Goal: Obtain resource: Download file/media

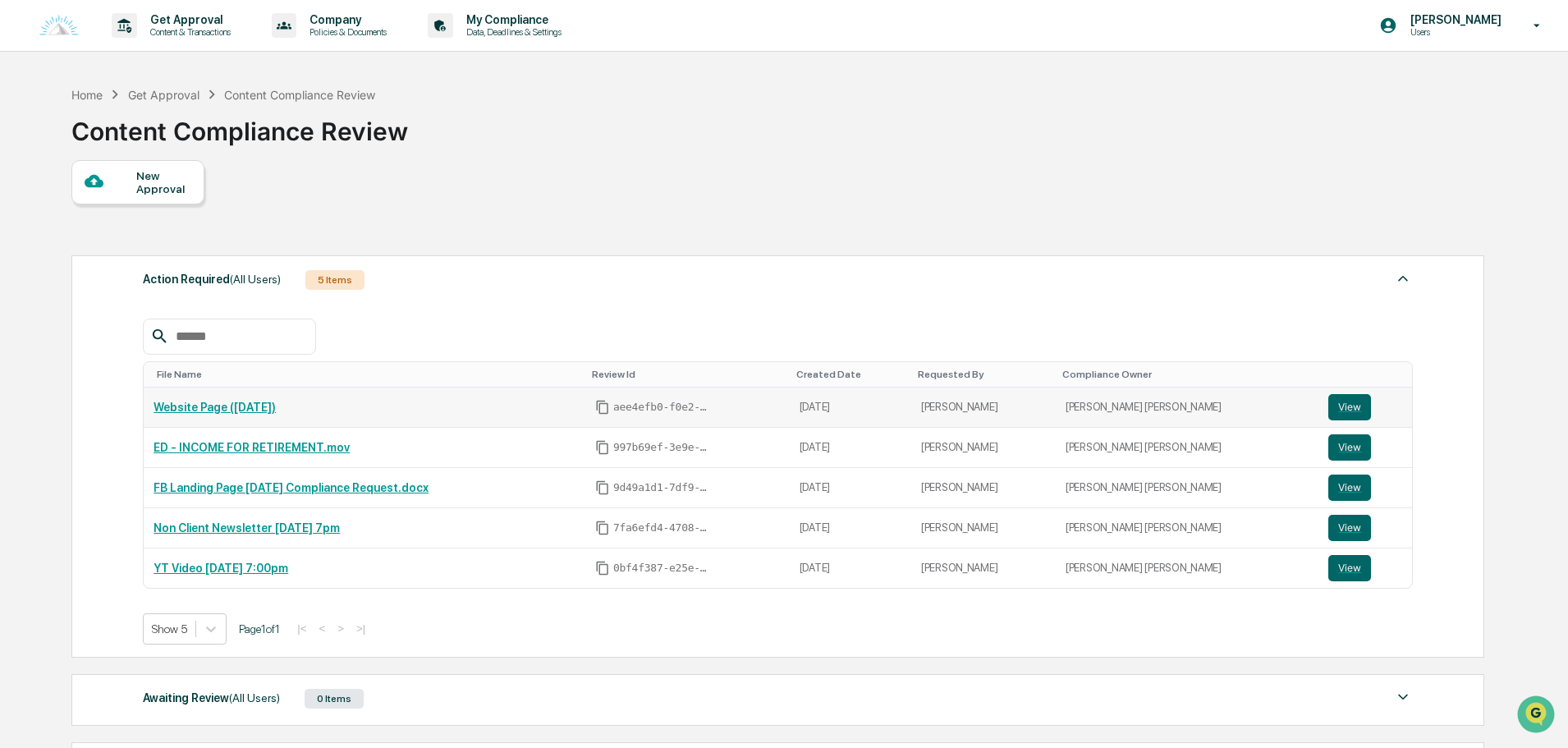
click at [260, 407] on link "Website Page ([DATE])" at bounding box center [214, 407] width 122 height 13
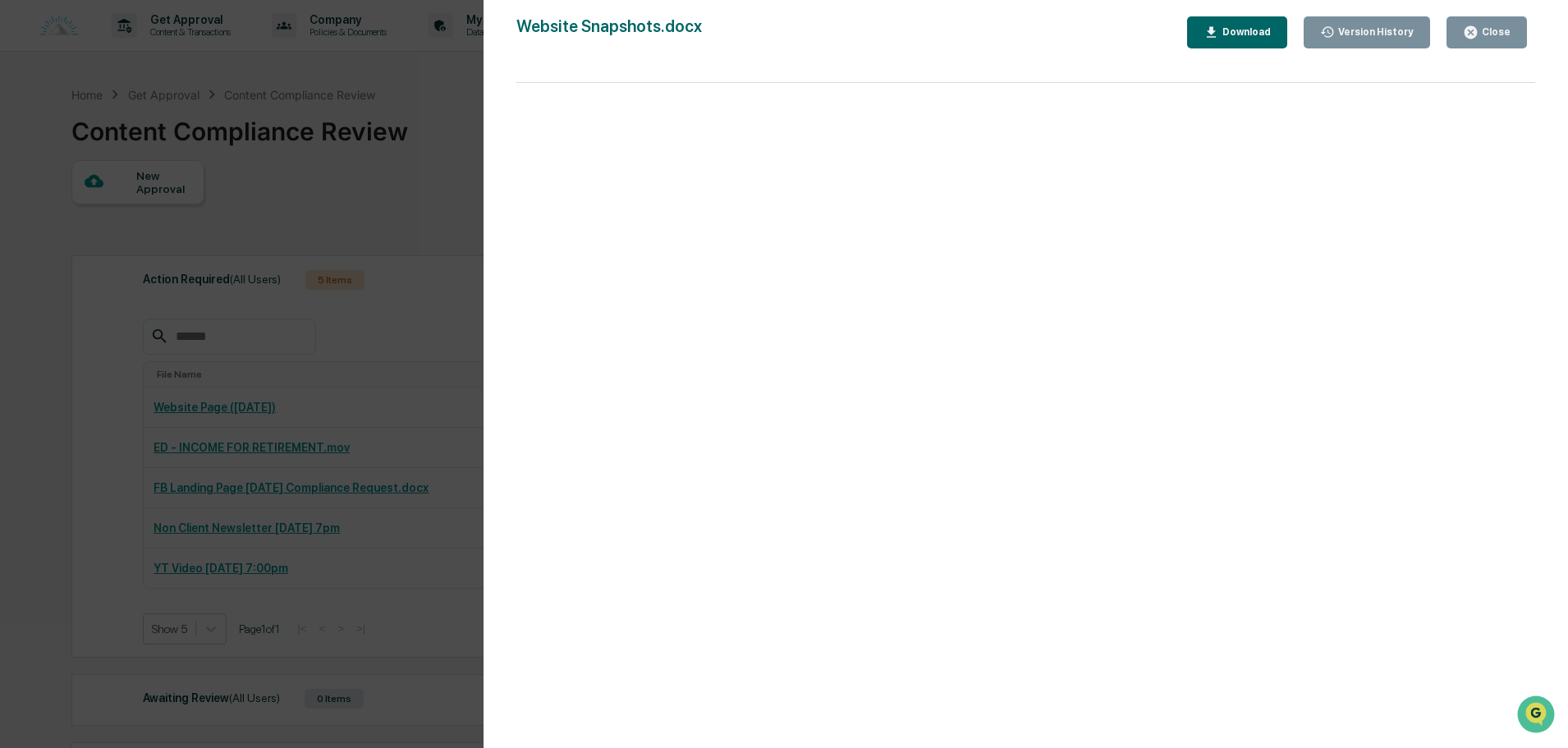
click at [387, 220] on div "Version History [DATE] 02:42 PM [PERSON_NAME] [DATE] 02:42 PM [PERSON_NAME] Web…" at bounding box center [784, 374] width 1568 height 748
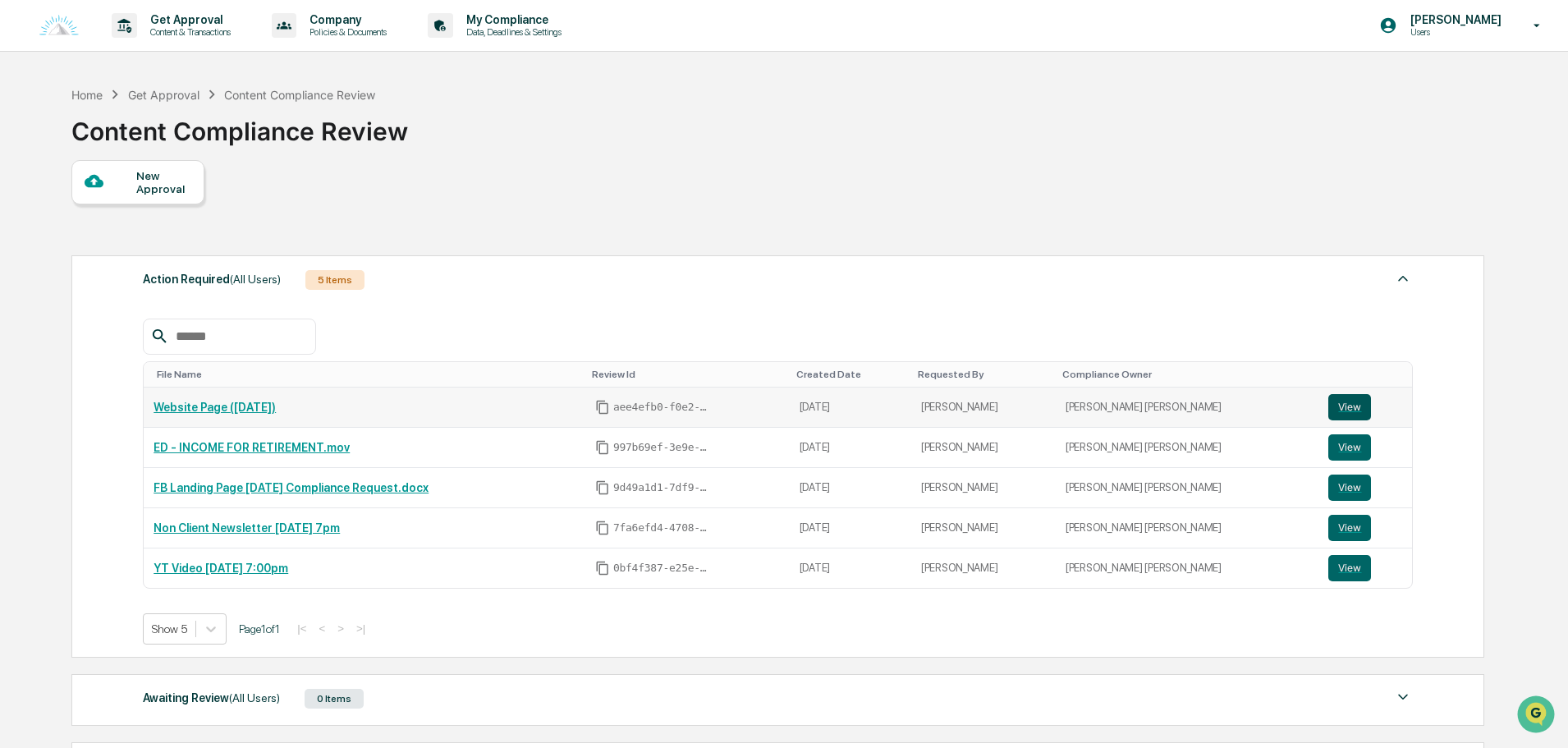
click at [1328, 407] on button "View" at bounding box center [1349, 407] width 43 height 26
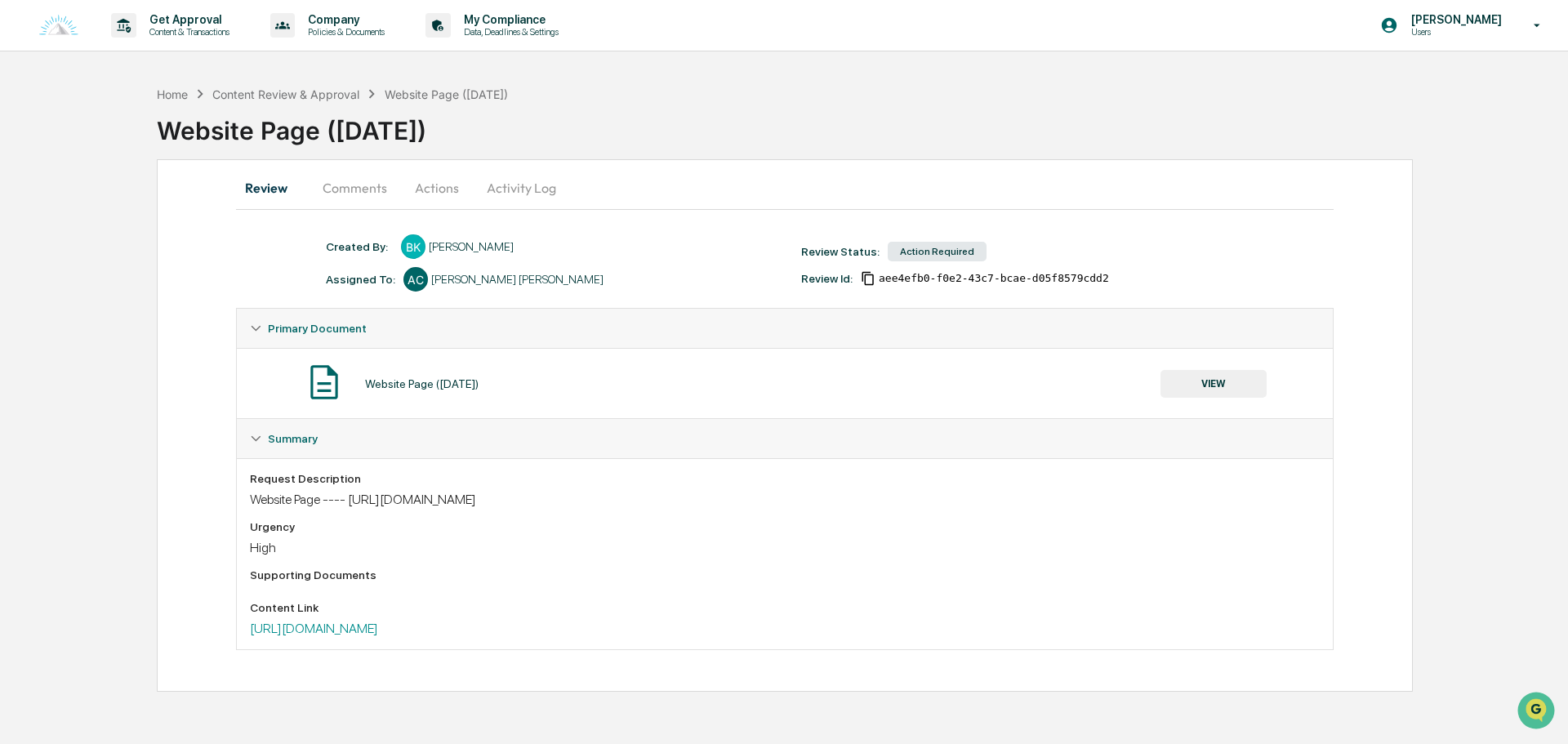
click at [387, 181] on button "Comments" at bounding box center [355, 187] width 91 height 39
